Goal: Information Seeking & Learning: Learn about a topic

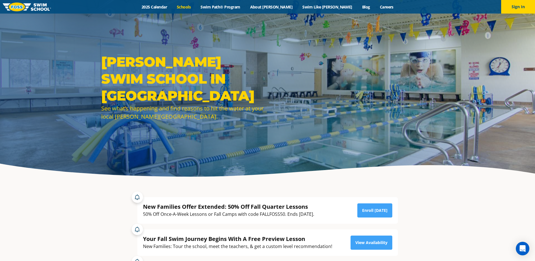
click at [196, 8] on link "Schools" at bounding box center [184, 6] width 24 height 5
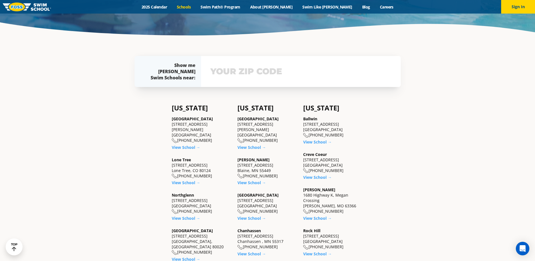
click at [252, 127] on div "[GEOGRAPHIC_DATA] [STREET_ADDRESS][PERSON_NAME] [PHONE_NUMBER]" at bounding box center [268, 129] width 60 height 27
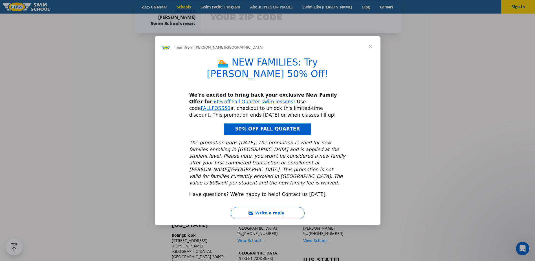
scroll to position [198, 0]
click at [204, 56] on div "Team from Foss Swim School" at bounding box center [268, 46] width 226 height 20
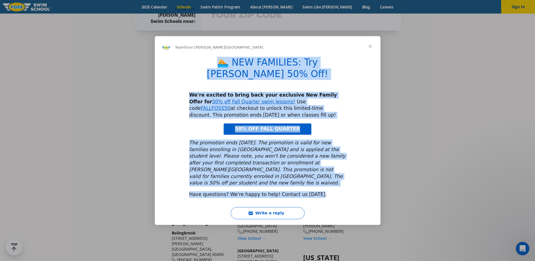
drag, startPoint x: 191, startPoint y: 66, endPoint x: 337, endPoint y: 180, distance: 185.2
click at [337, 180] on div "🏊 NEW FAMILIES: Try FOSS 50% Off! We're excited to bring back your exclusive Ne…" at bounding box center [268, 129] width 226 height 146
copy div "🏊 NEW FAMILIES: Try FOSS 50% Off! We're excited to bring back your exclusive Ne…"
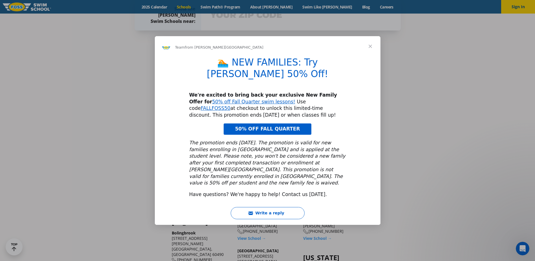
click at [371, 56] on span "Close" at bounding box center [370, 46] width 20 height 20
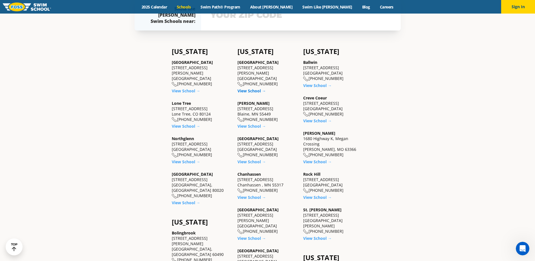
click at [256, 88] on link "View School →" at bounding box center [252, 90] width 29 height 5
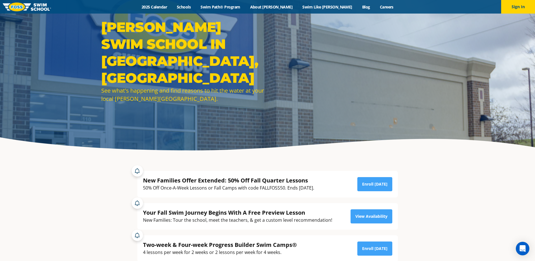
scroll to position [56, 0]
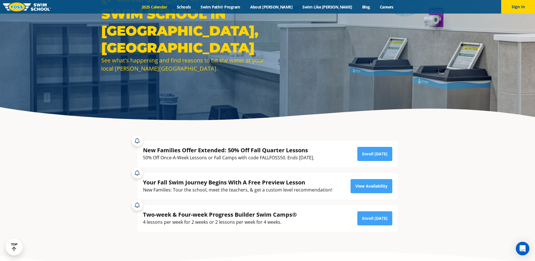
click at [172, 6] on link "2025 Calendar" at bounding box center [154, 6] width 35 height 5
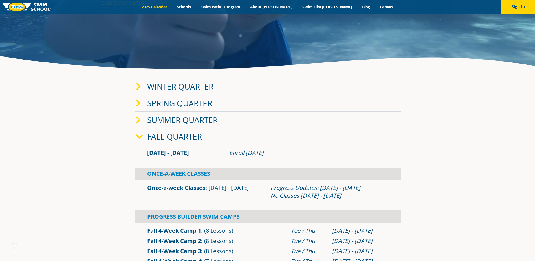
scroll to position [113, 0]
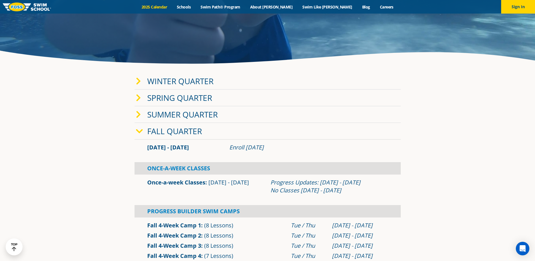
click at [178, 130] on link "Fall Quarter" at bounding box center [174, 131] width 55 height 11
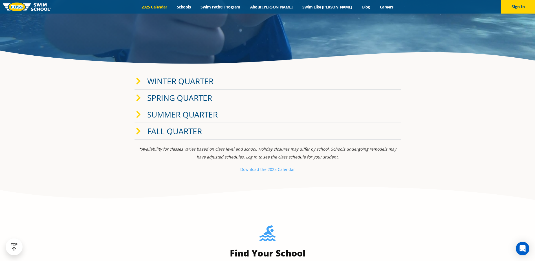
click at [178, 130] on link "Fall Quarter" at bounding box center [174, 131] width 55 height 11
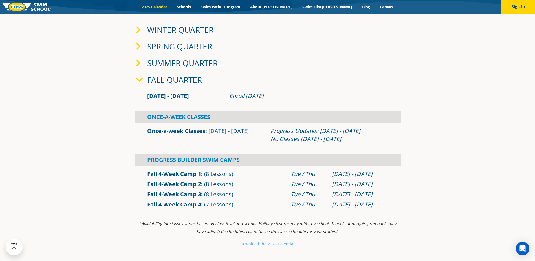
scroll to position [169, 0]
